Goal: Task Accomplishment & Management: Complete application form

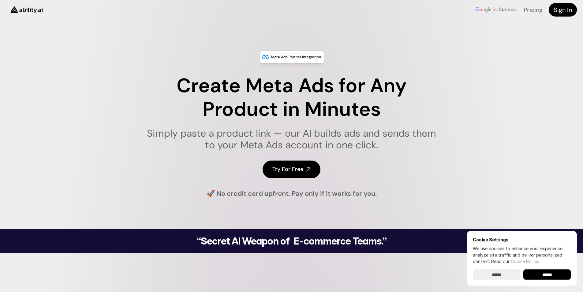
click at [287, 171] on h4 "Try For Free" at bounding box center [287, 169] width 31 height 8
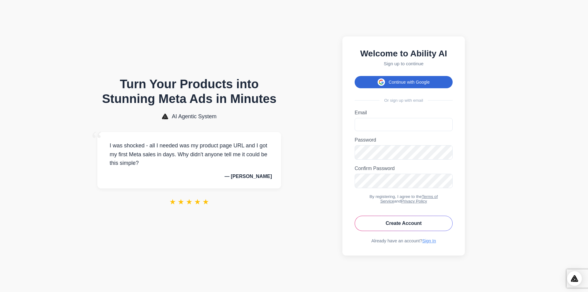
click at [398, 81] on button "Continue with Google" at bounding box center [403, 82] width 98 height 12
